Goal: Task Accomplishment & Management: Manage account settings

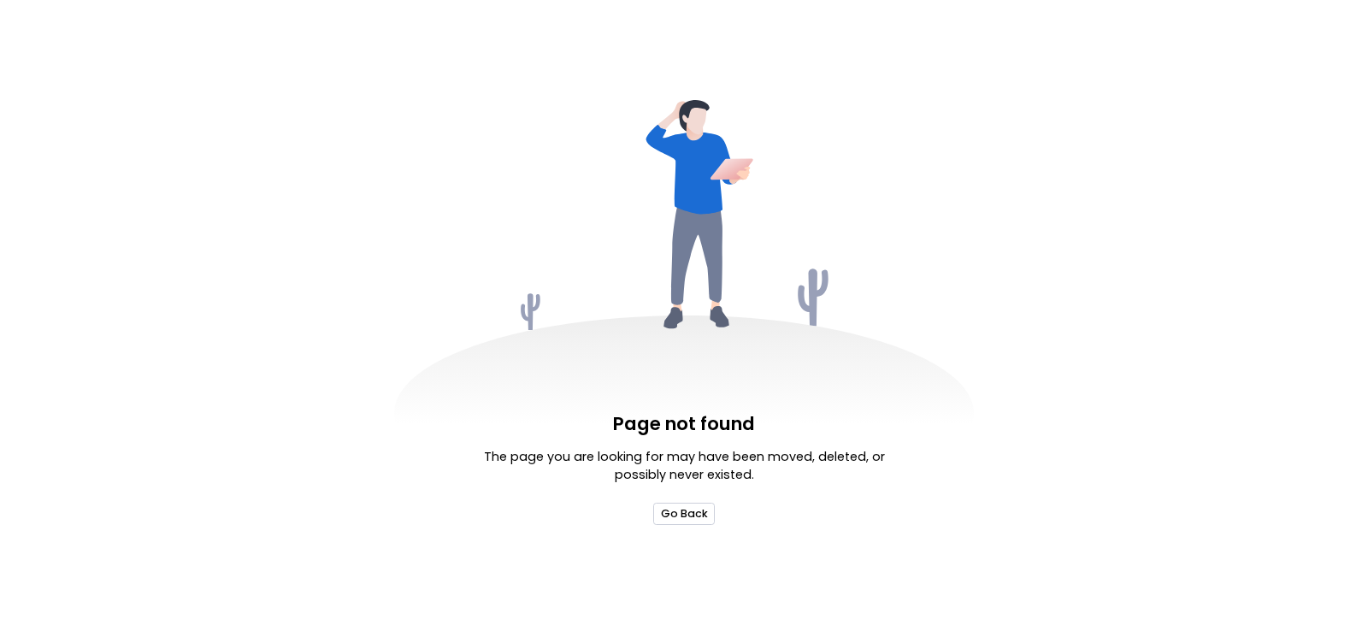
click at [692, 517] on button "Go Back" at bounding box center [683, 513] width 61 height 21
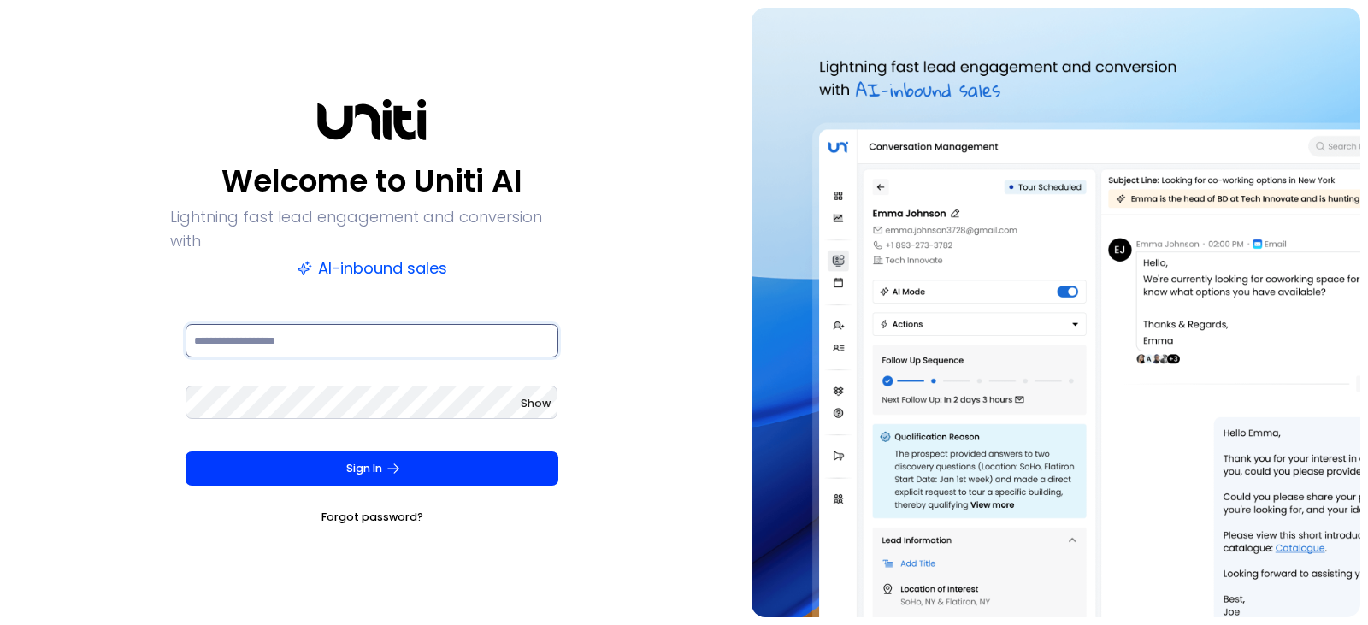
type input "**********"
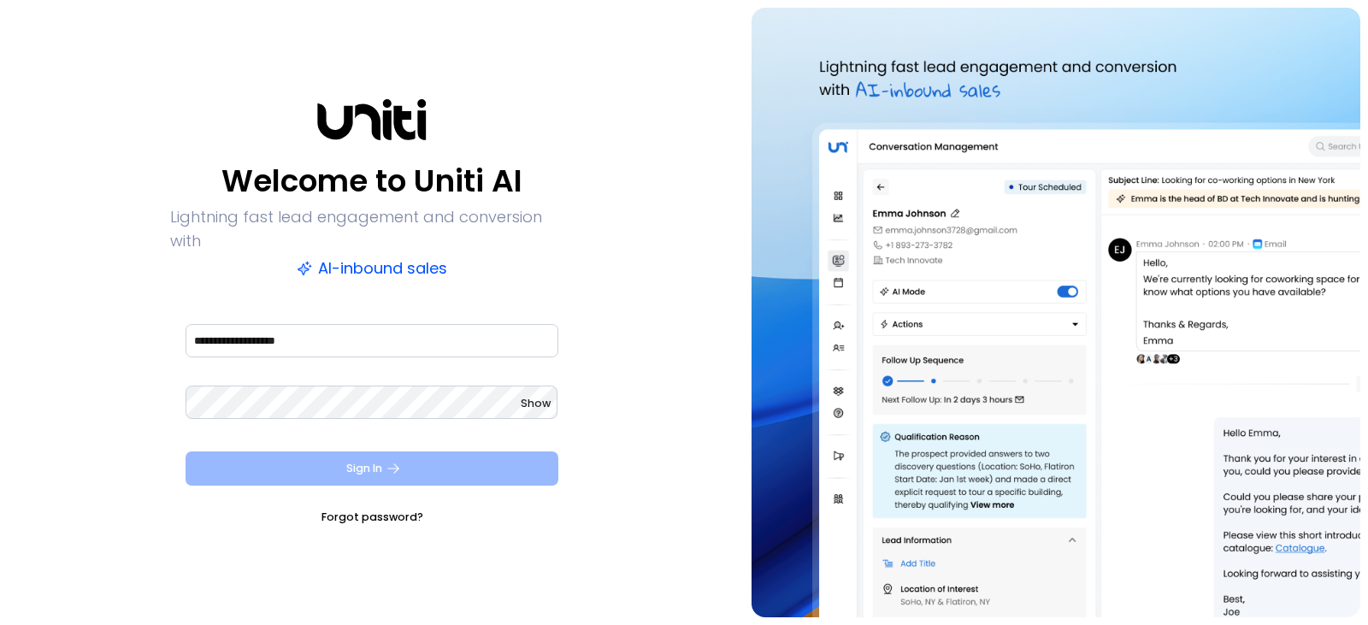
click at [374, 451] on button "Sign In" at bounding box center [372, 468] width 373 height 34
